Goal: Task Accomplishment & Management: Complete application form

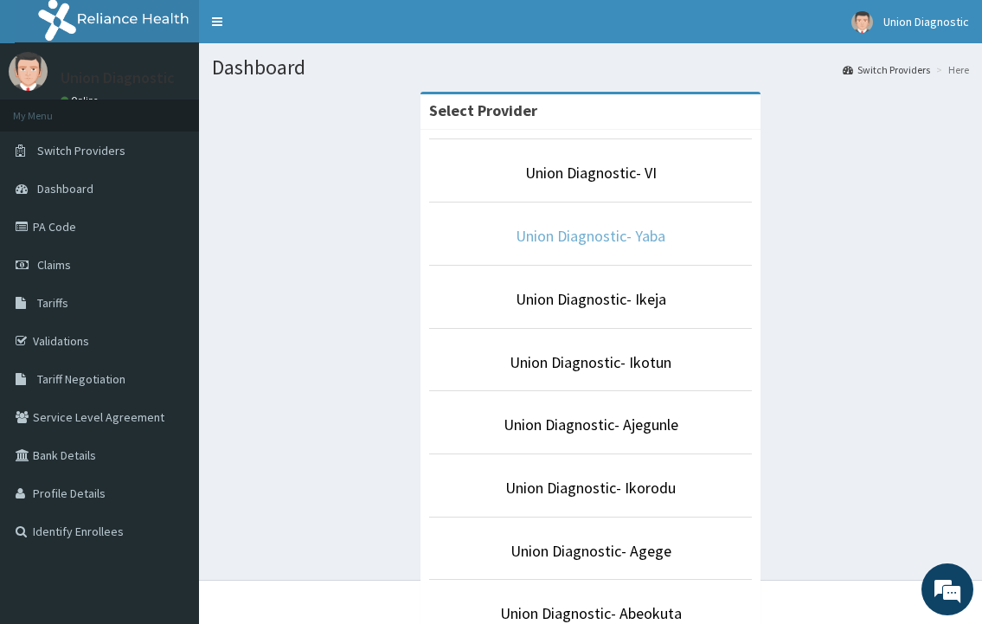
click at [618, 228] on link "Union Diagnostic- Yaba" at bounding box center [591, 236] width 150 height 20
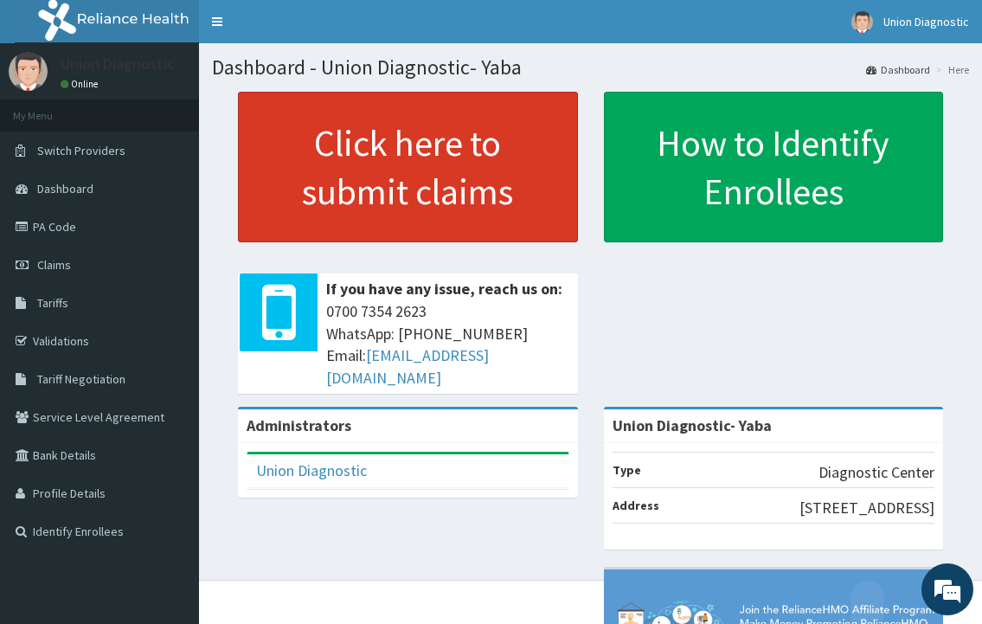
click at [442, 215] on link "Click here to submit claims" at bounding box center [408, 167] width 340 height 151
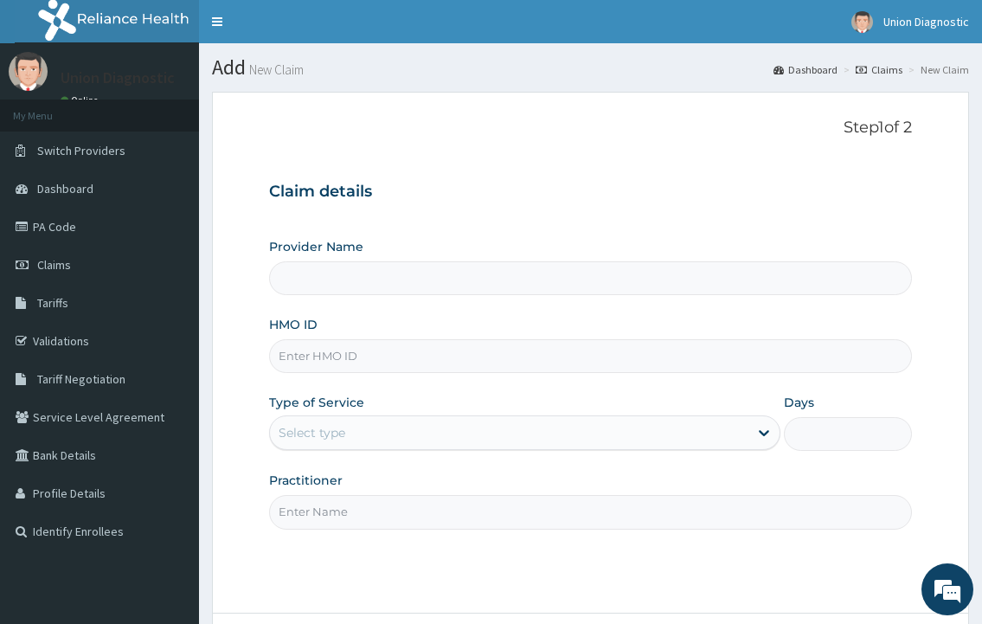
type input "Union Diagnostic- Yaba"
click at [382, 355] on input "HMO ID" at bounding box center [590, 356] width 642 height 34
type input "NAG/10058/A"
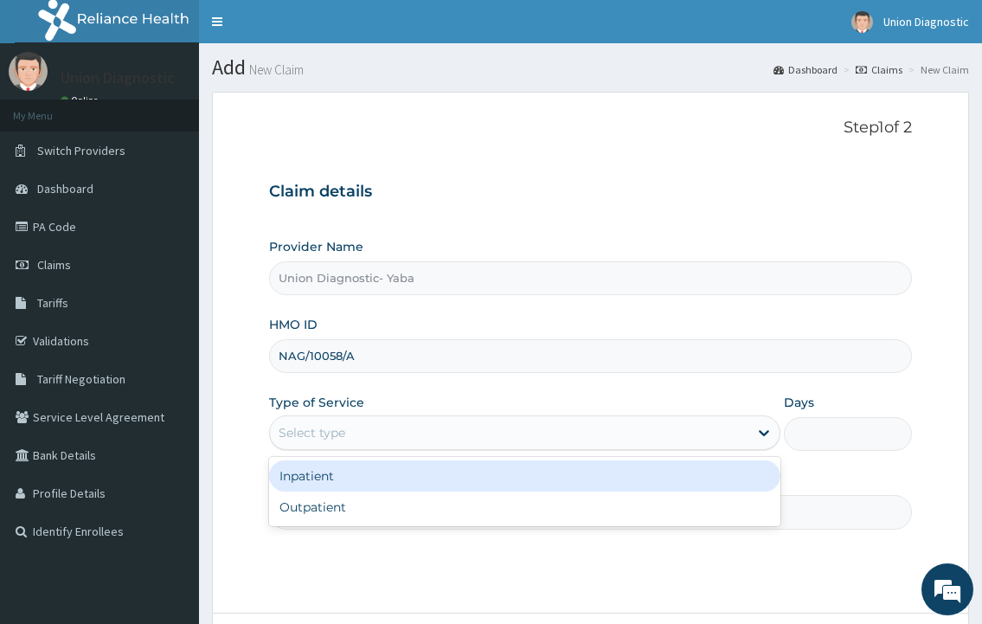
click at [400, 423] on div "Select type" at bounding box center [509, 433] width 478 height 28
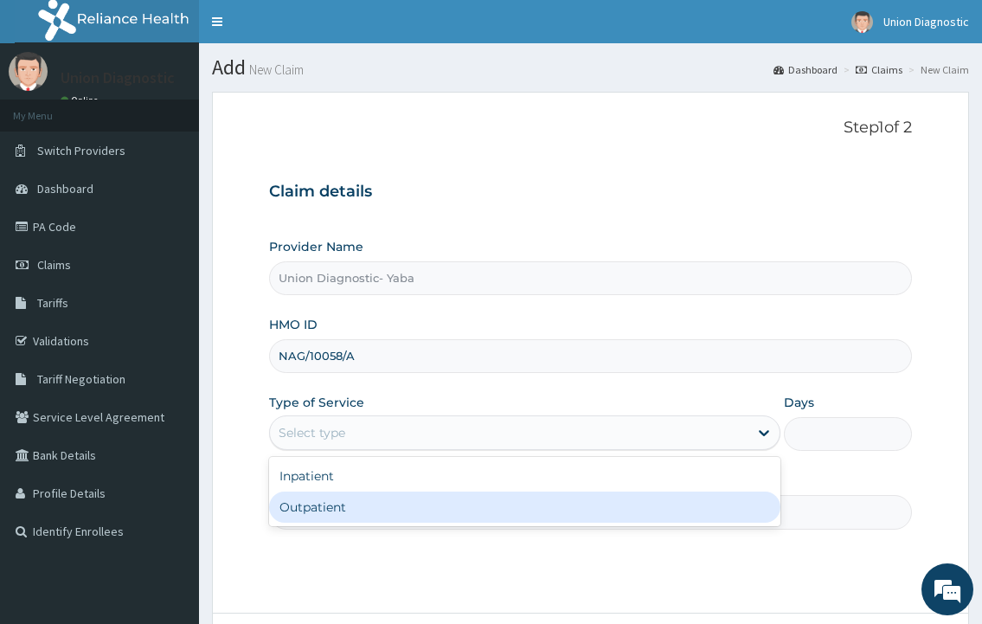
click at [407, 496] on div "Outpatient" at bounding box center [524, 506] width 511 height 31
type input "1"
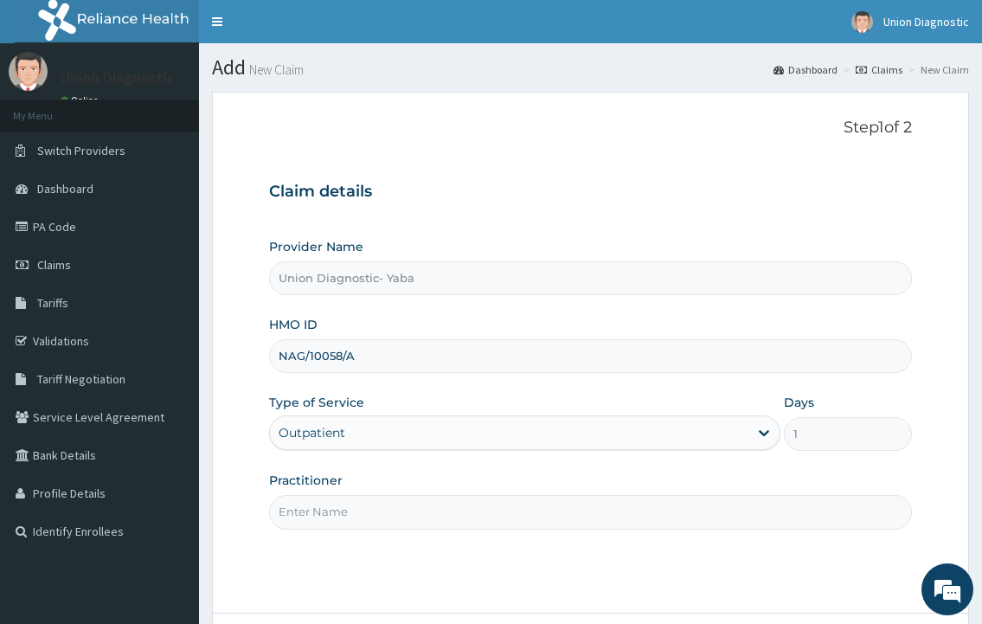
click at [407, 513] on input "Practitioner" at bounding box center [590, 512] width 642 height 34
type input "-"
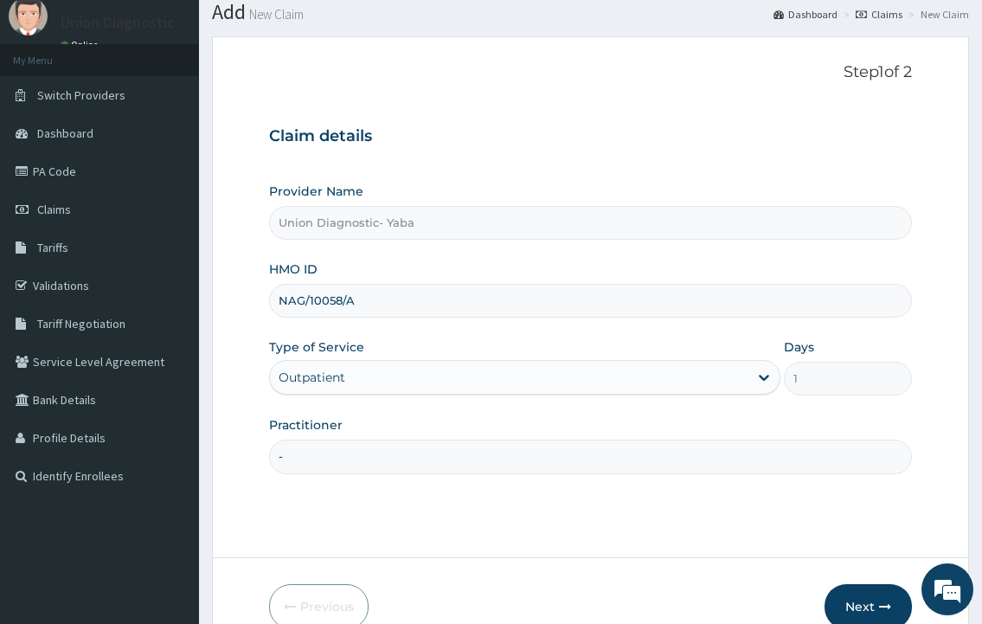
scroll to position [87, 0]
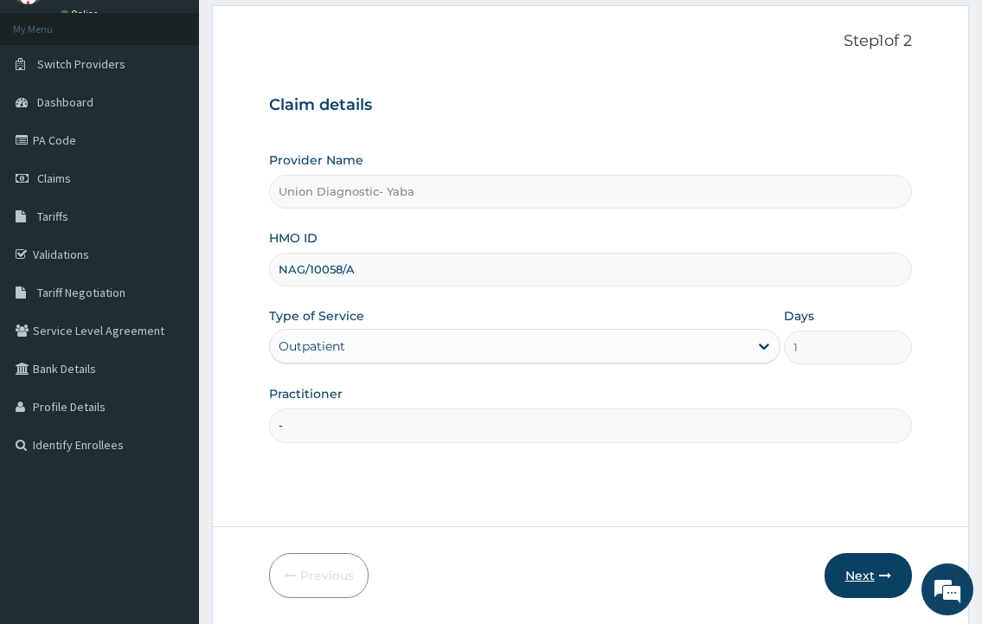
click at [874, 574] on button "Next" at bounding box center [868, 575] width 87 height 45
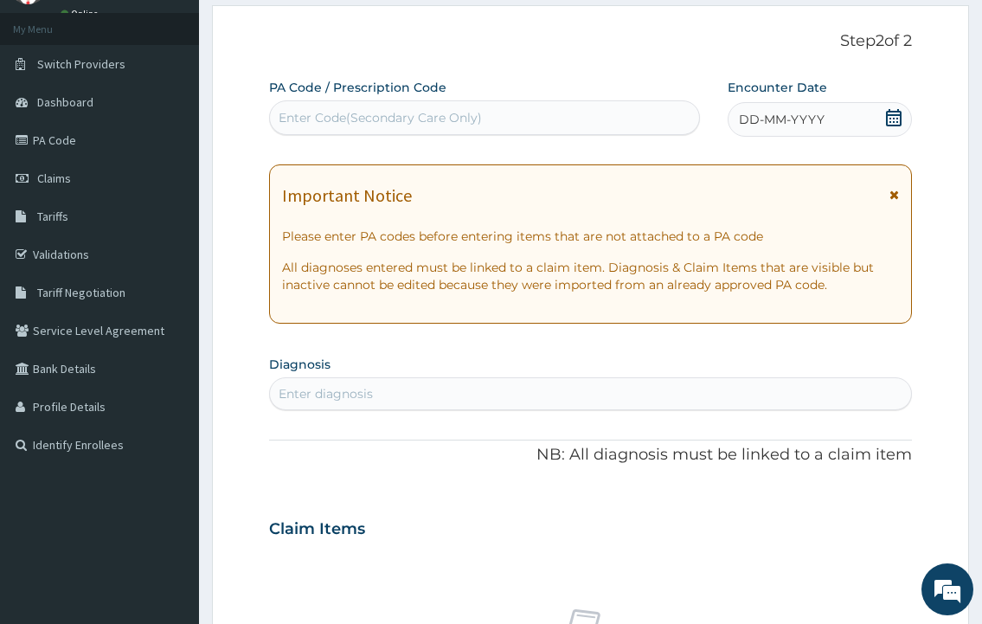
click at [793, 111] on span "DD-MM-YYYY" at bounding box center [782, 119] width 86 height 17
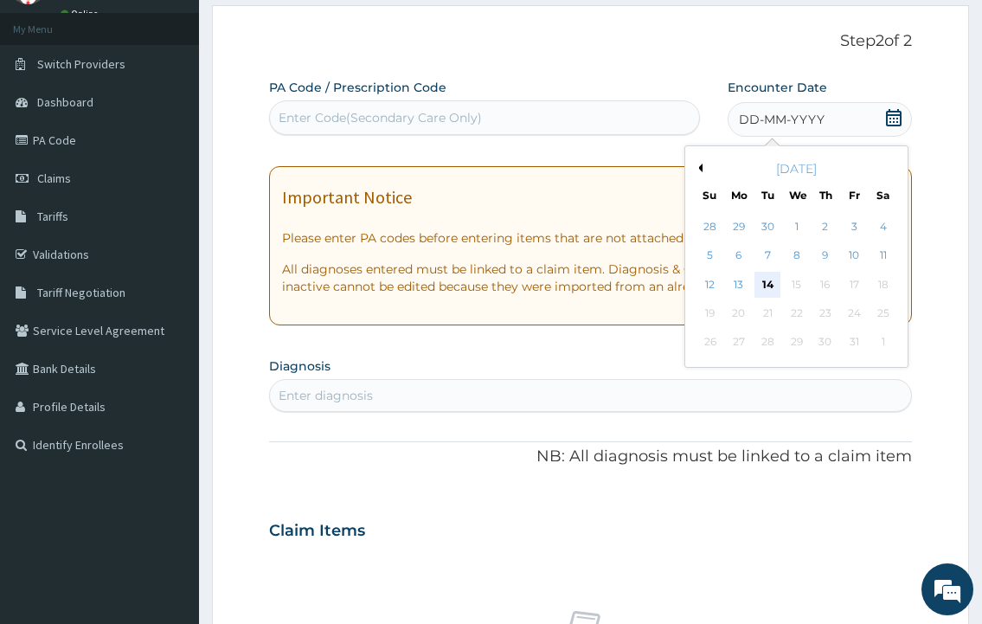
click at [770, 279] on div "14" at bounding box center [768, 285] width 26 height 26
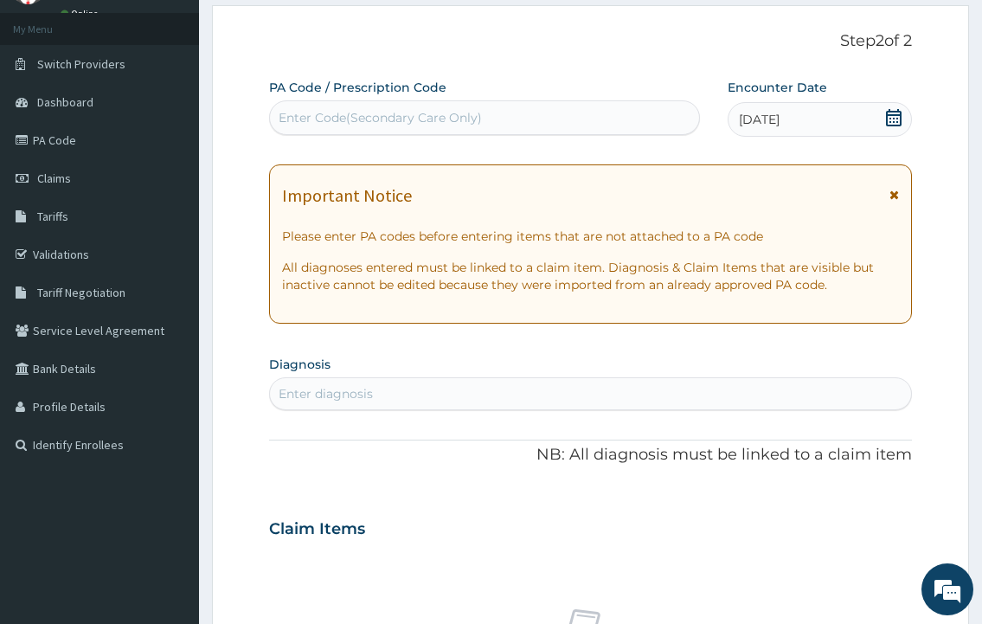
click at [466, 383] on div "Enter diagnosis" at bounding box center [590, 394] width 640 height 28
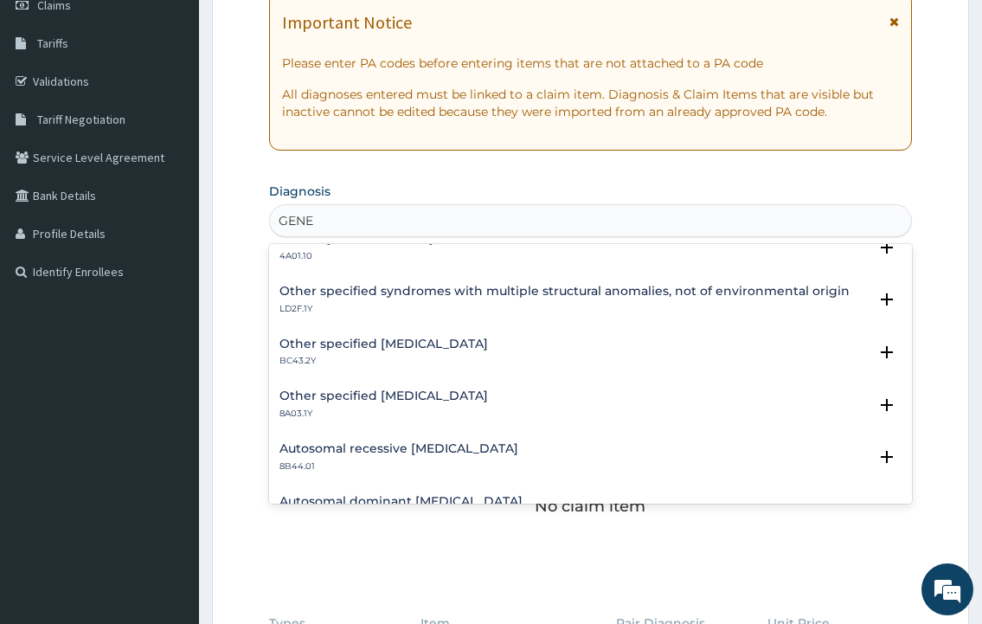
scroll to position [1165, 0]
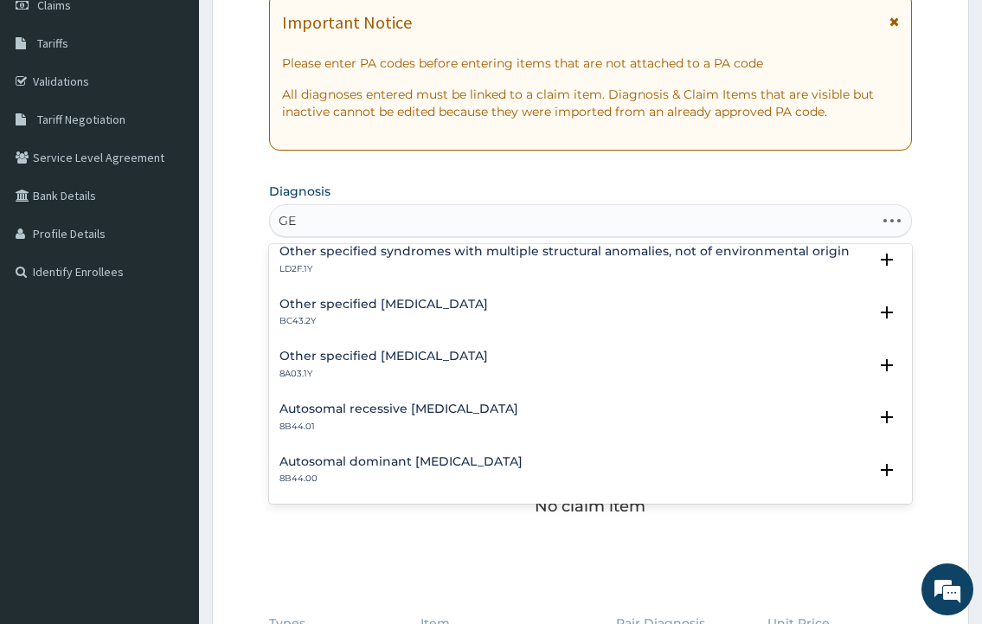
type input "G"
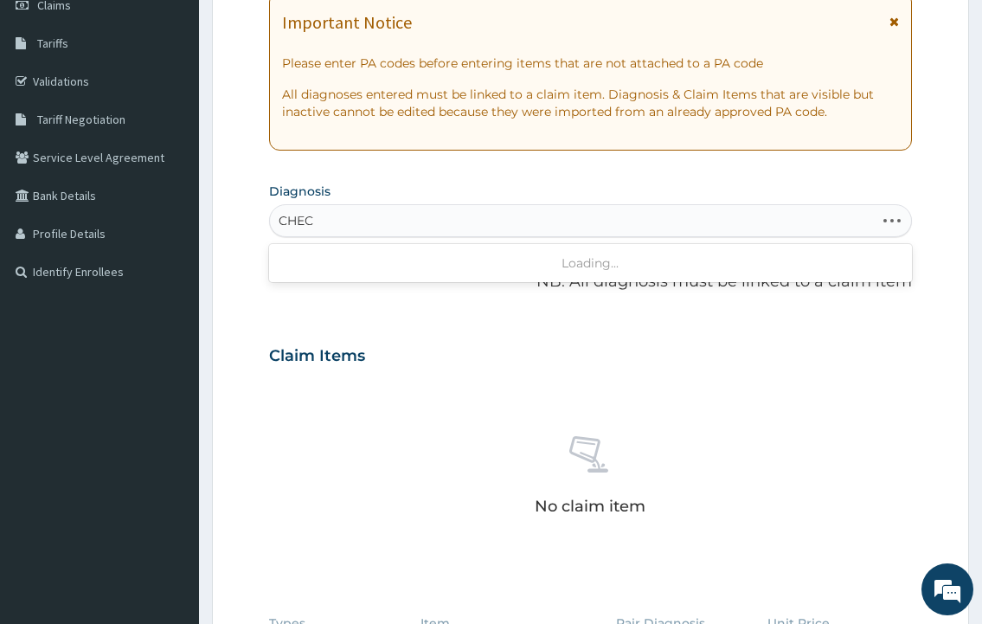
type input "CHECK"
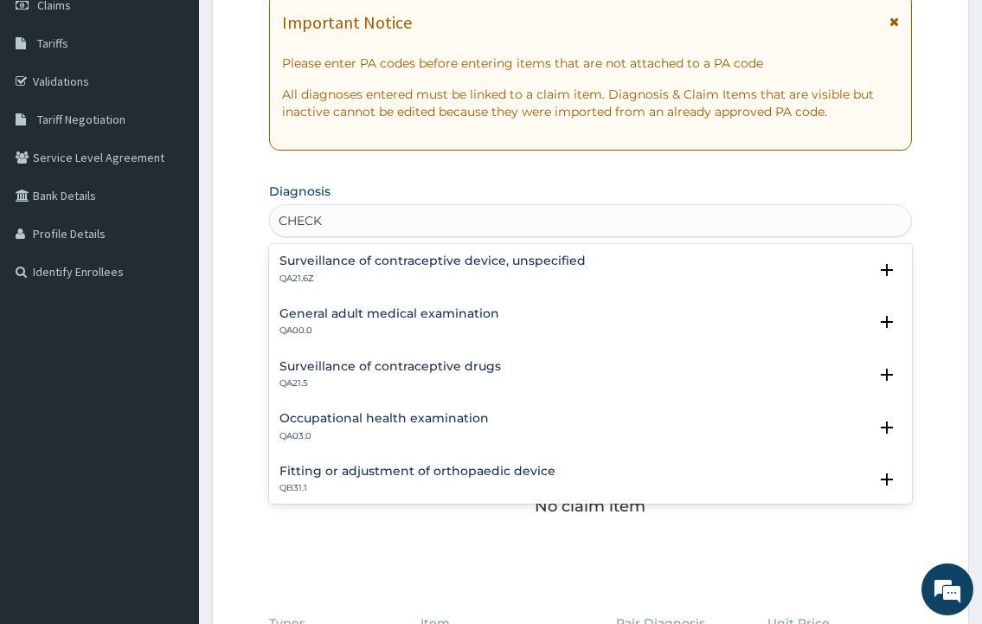
click at [379, 319] on h4 "General adult medical examination" at bounding box center [389, 313] width 220 height 13
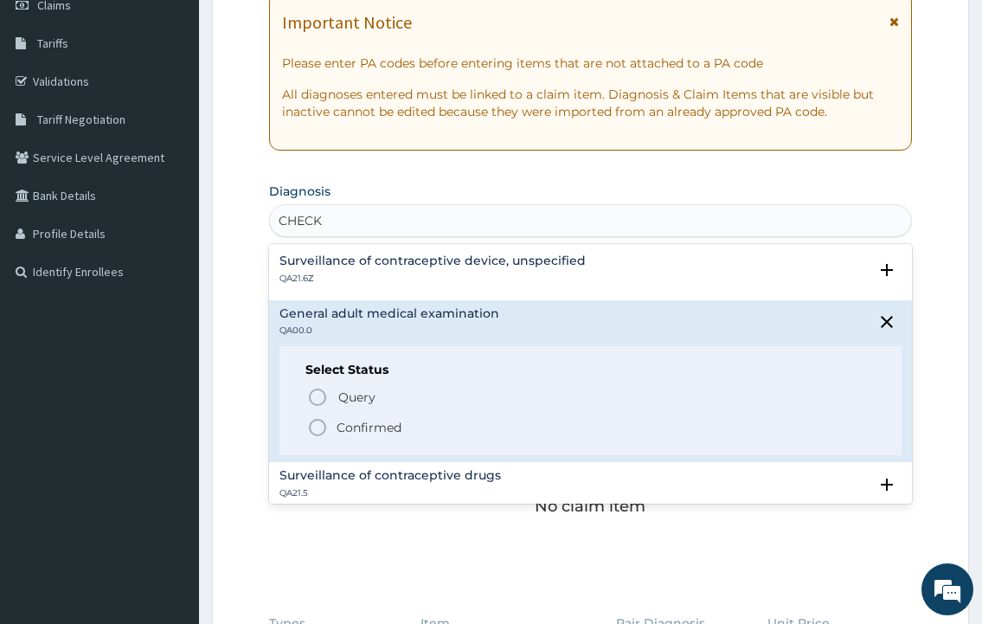
click at [321, 419] on icon "status option filled" at bounding box center [317, 427] width 21 height 21
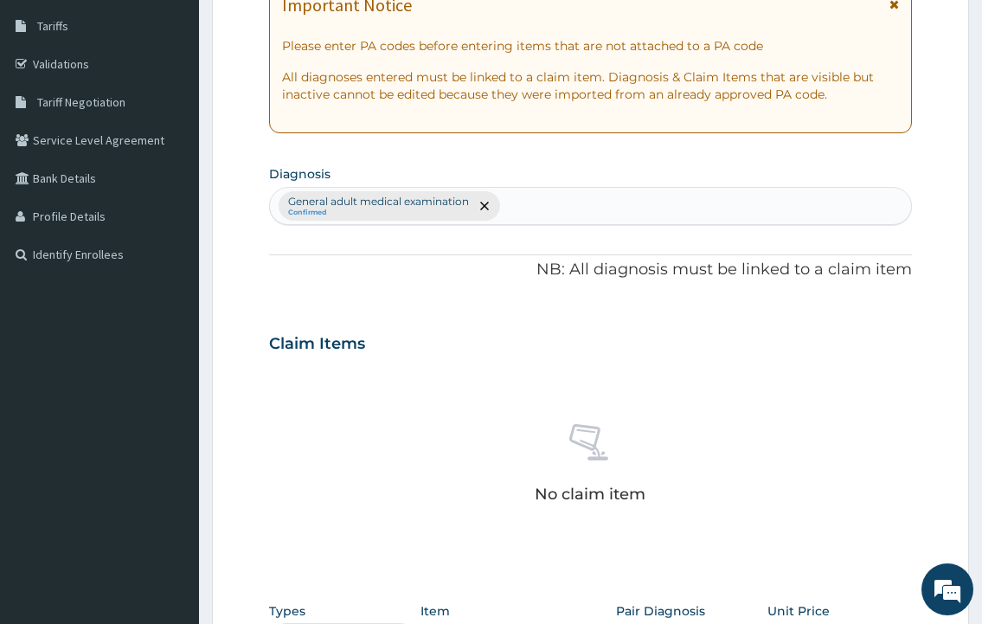
scroll to position [606, 0]
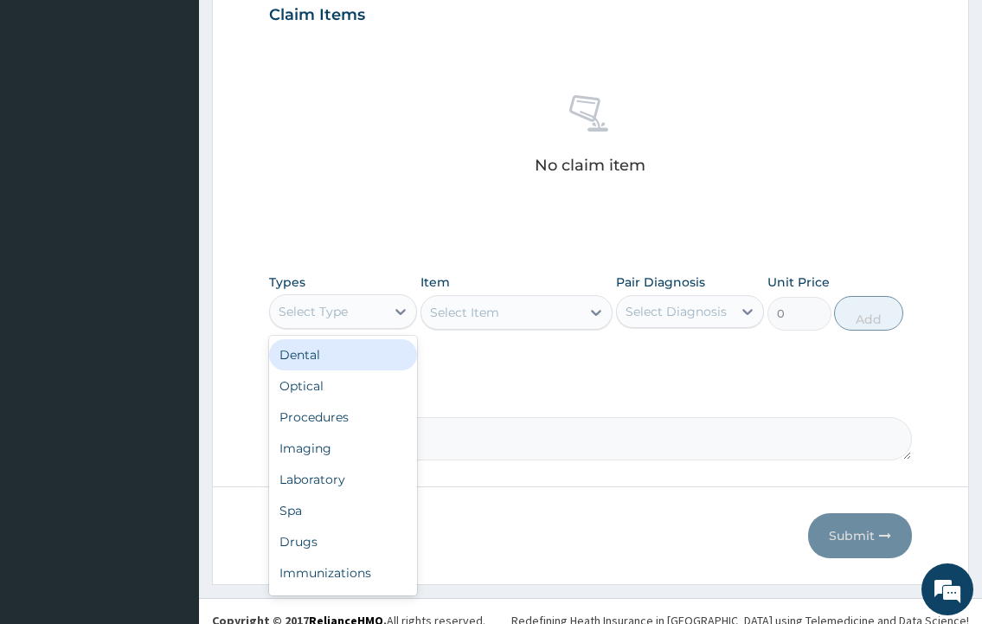
click at [370, 301] on div "Select Type" at bounding box center [327, 312] width 115 height 28
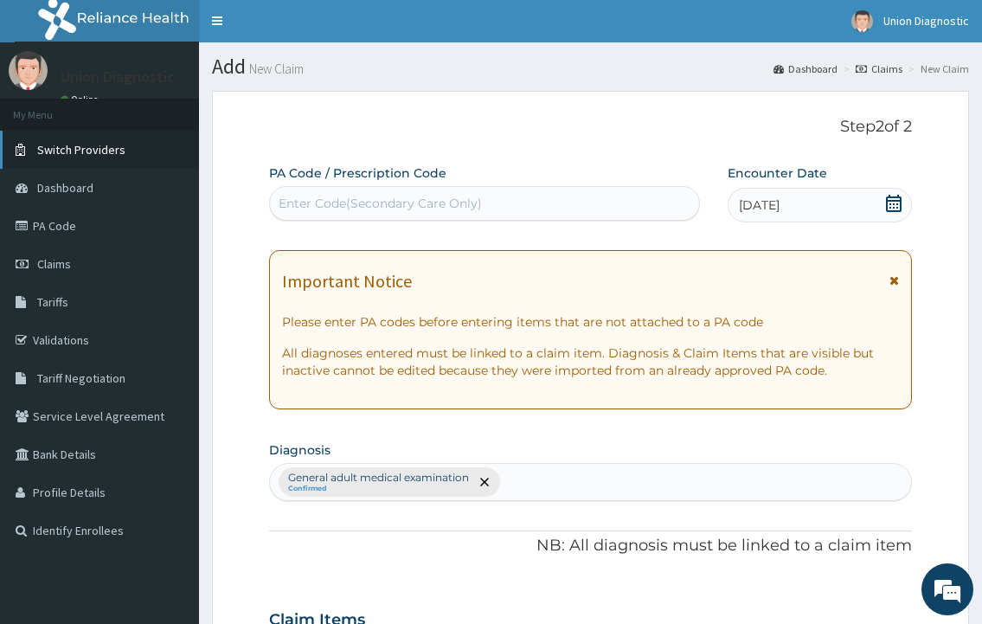
scroll to position [0, 0]
click at [74, 230] on link "PA Code" at bounding box center [99, 227] width 199 height 38
